Goal: Task Accomplishment & Management: Manage account settings

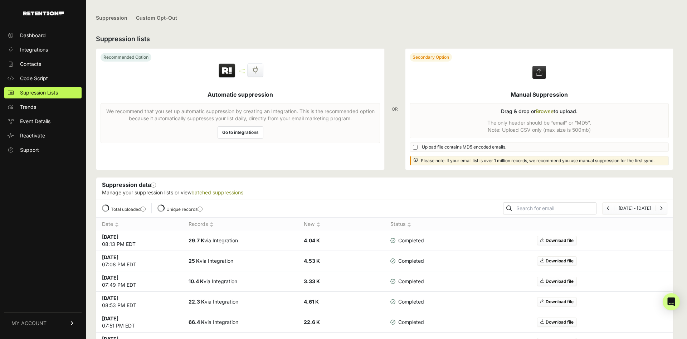
click at [65, 325] on link "MY ACCOUNT" at bounding box center [42, 323] width 77 height 22
click at [43, 259] on span "Account Details" at bounding box center [38, 256] width 37 height 7
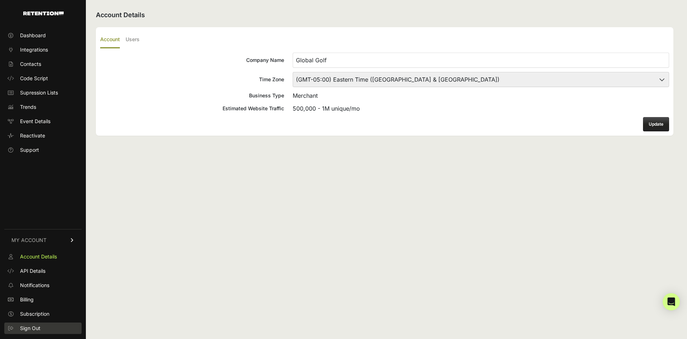
click at [30, 331] on span "Sign Out" at bounding box center [30, 327] width 20 height 7
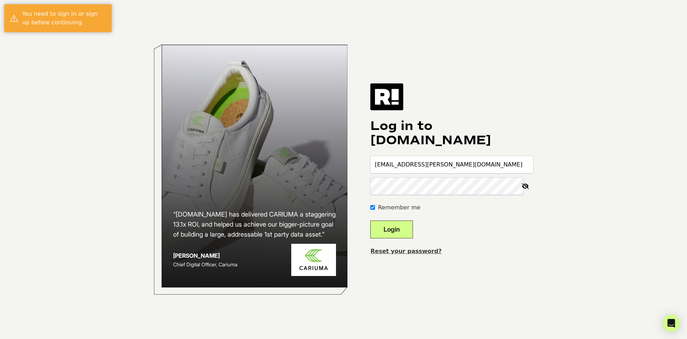
type input "lauren.jackson@gvcommerce.com"
click at [413, 230] on button "Login" at bounding box center [391, 229] width 43 height 18
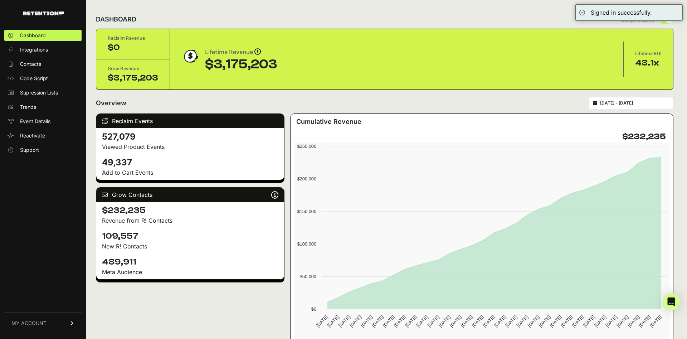
click at [31, 324] on span "MY ACCOUNT" at bounding box center [28, 322] width 35 height 7
click at [52, 258] on span "Account Details" at bounding box center [38, 256] width 37 height 7
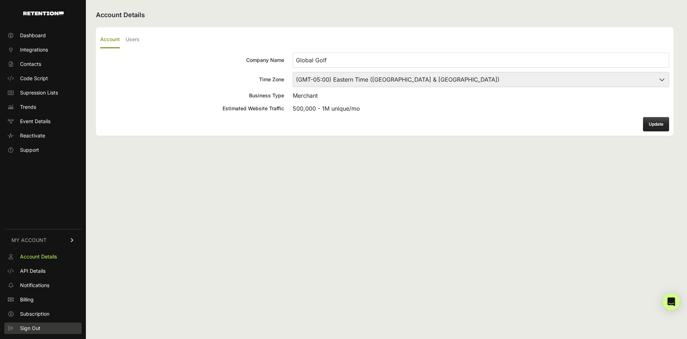
click at [29, 330] on span "Sign Out" at bounding box center [30, 327] width 20 height 7
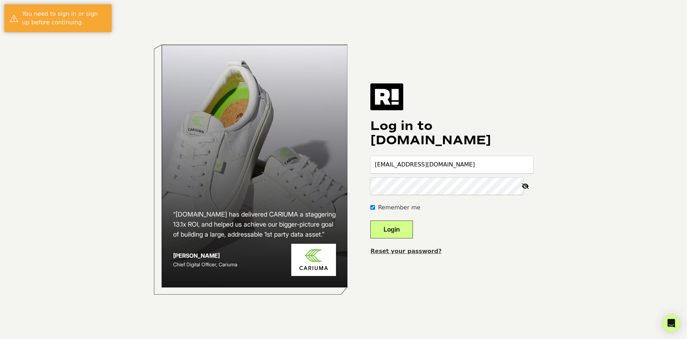
type input "[EMAIL_ADDRESS][DOMAIN_NAME]"
click at [412, 233] on button "Login" at bounding box center [391, 229] width 43 height 18
